Goal: Task Accomplishment & Management: Complete application form

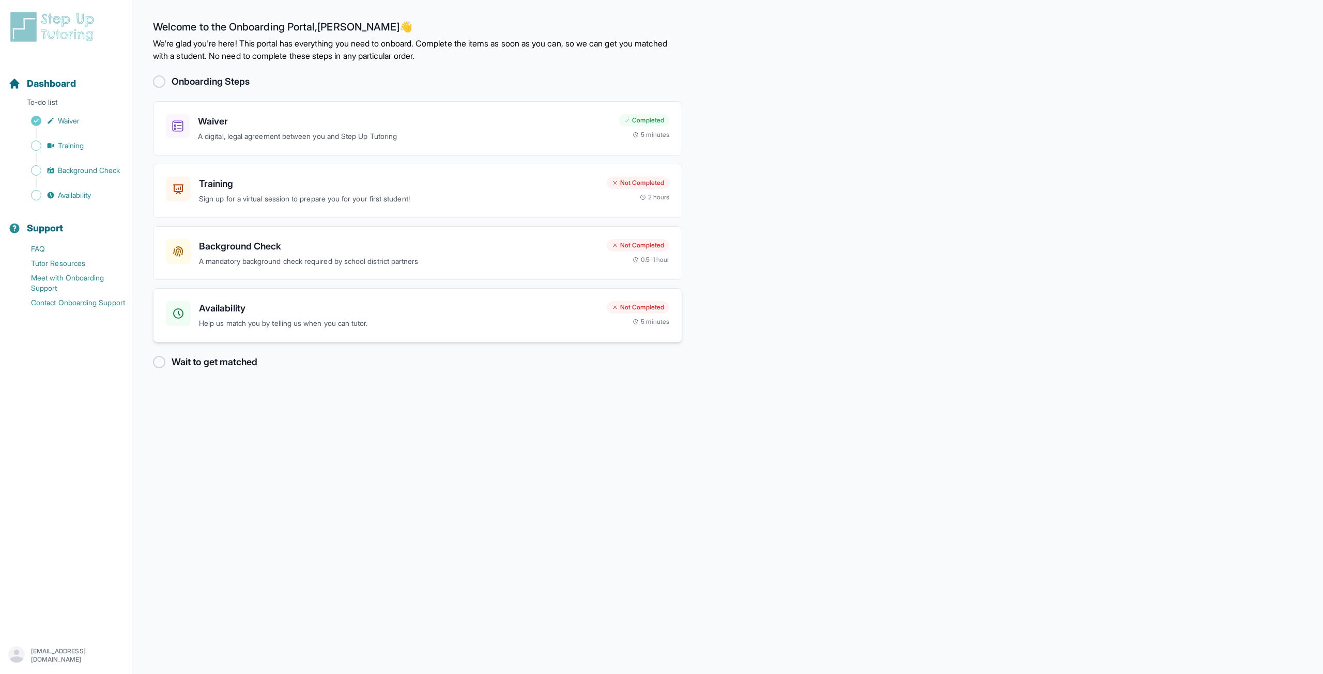
click at [510, 302] on h3 "Availability" at bounding box center [399, 308] width 400 height 14
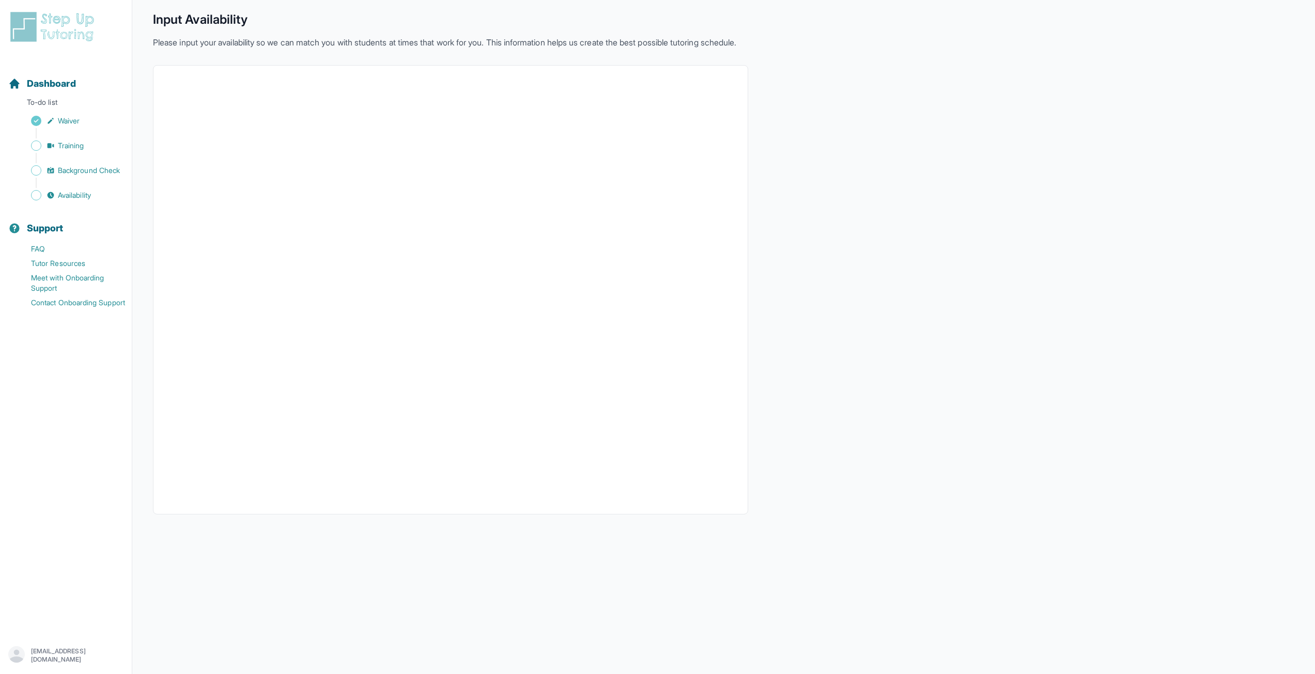
scroll to position [41, 0]
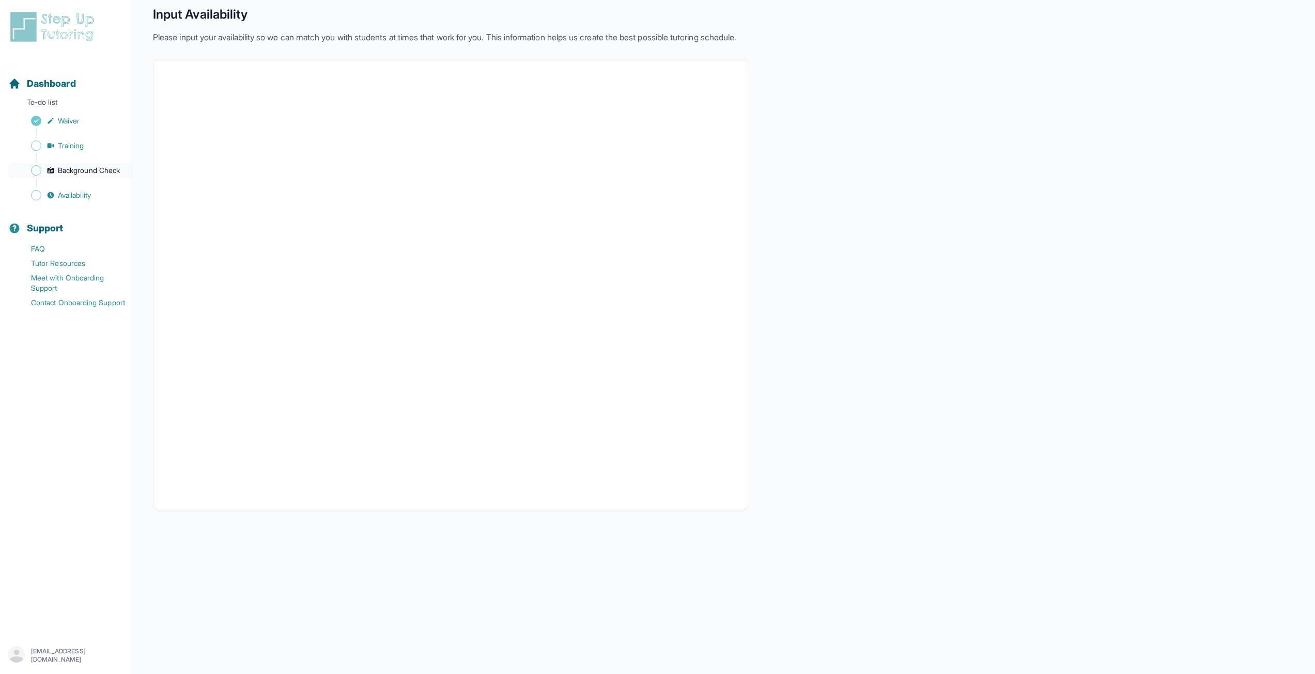
click at [78, 176] on link "Background Check" at bounding box center [70, 170] width 124 height 14
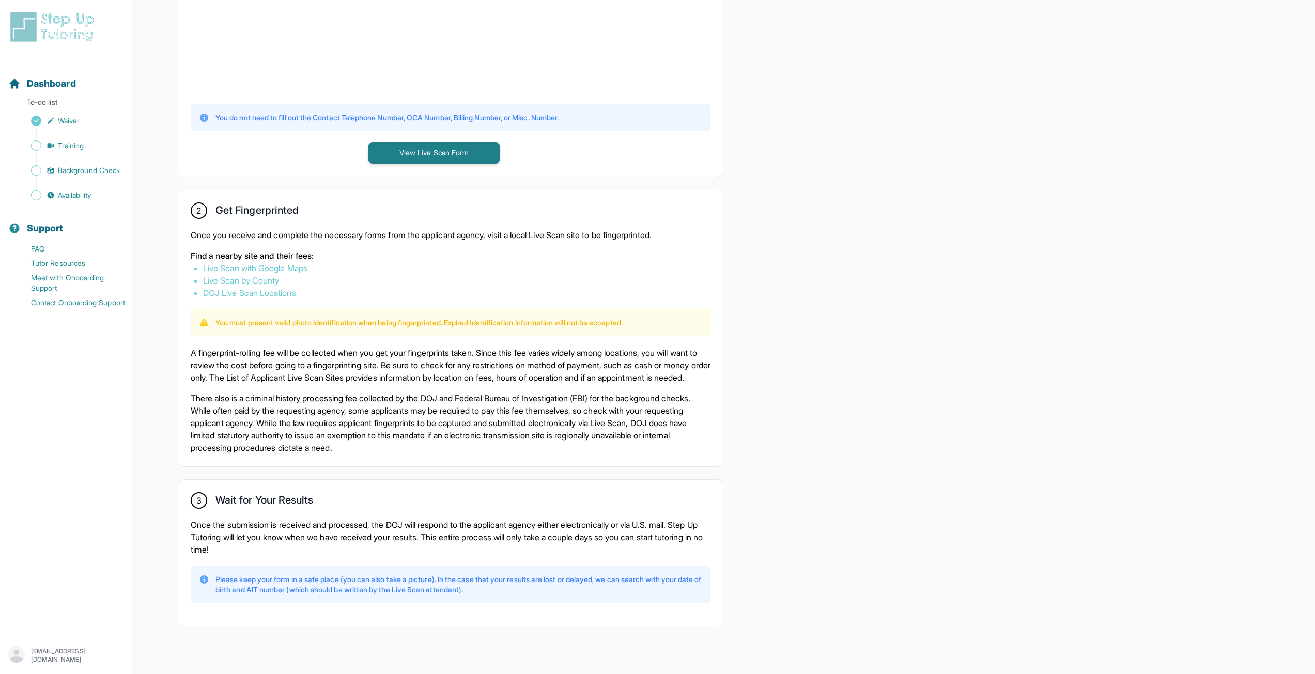
scroll to position [441, 0]
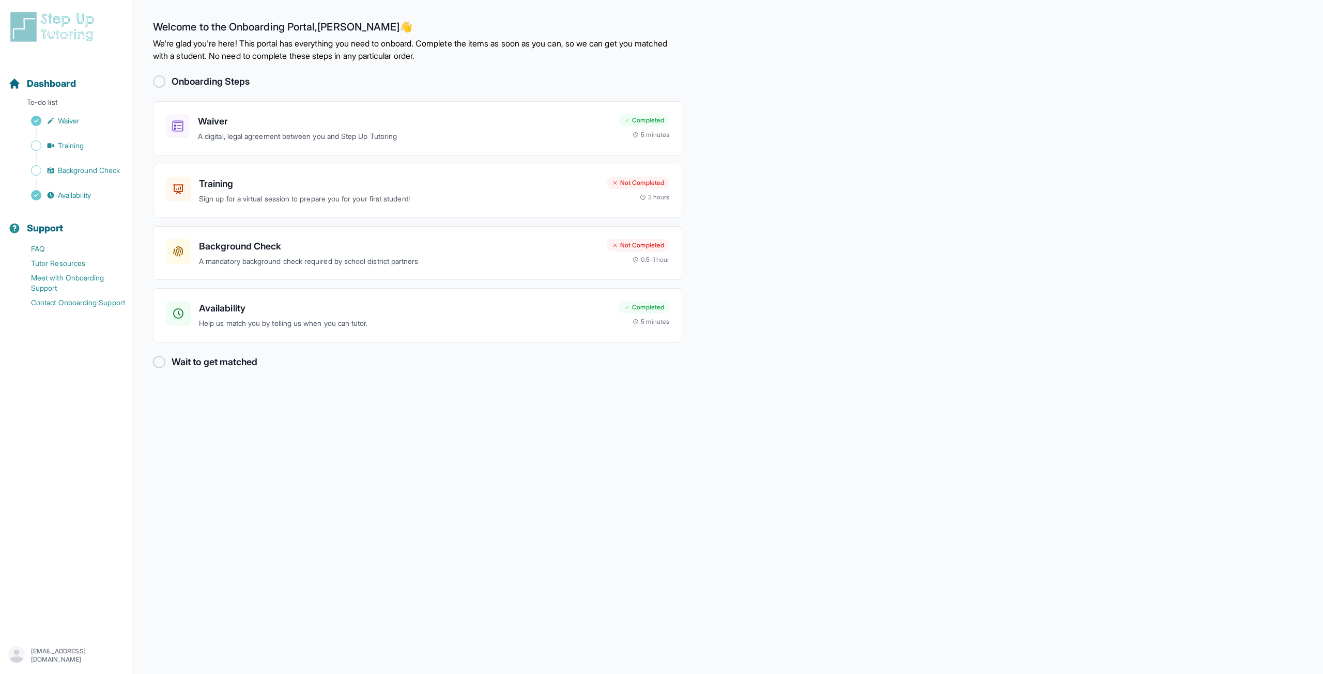
click at [158, 362] on div at bounding box center [159, 362] width 12 height 12
click at [73, 172] on span "Background Check" at bounding box center [89, 170] width 62 height 10
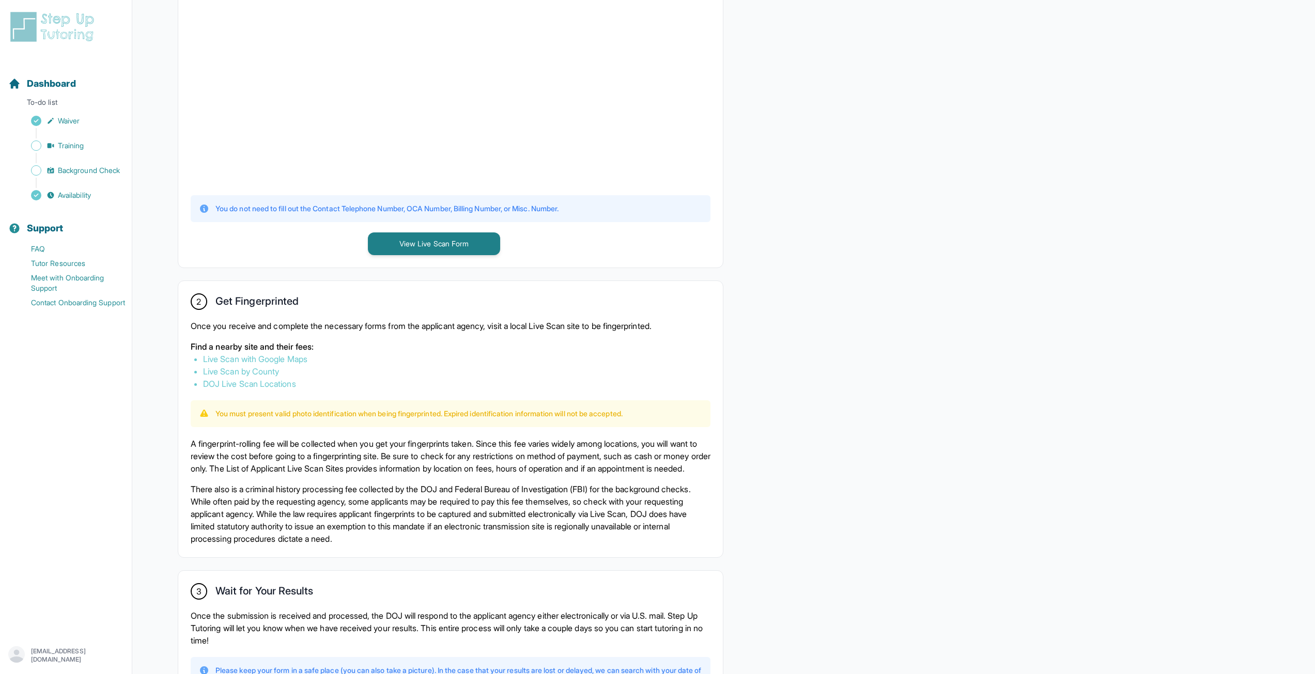
scroll to position [286, 0]
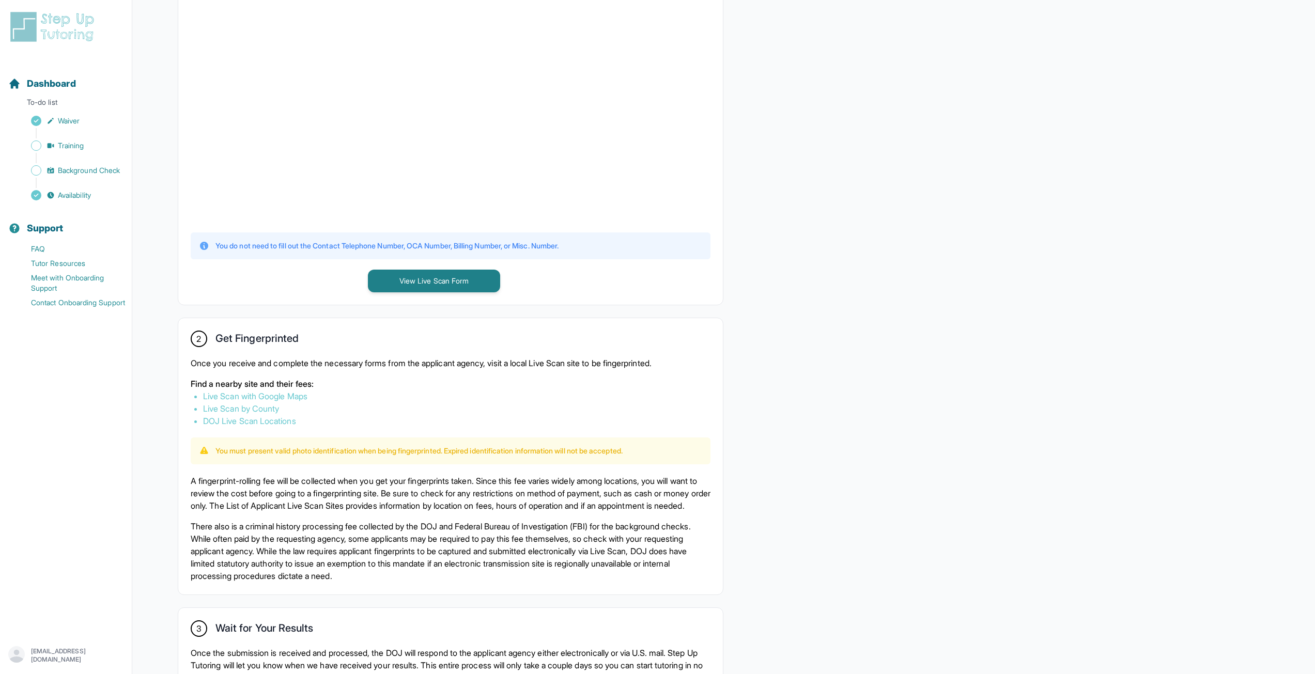
click at [263, 411] on link "Live Scan by County" at bounding box center [241, 409] width 76 height 10
click at [270, 396] on link "Live Scan with Google Maps" at bounding box center [255, 396] width 104 height 10
